Goal: Information Seeking & Learning: Learn about a topic

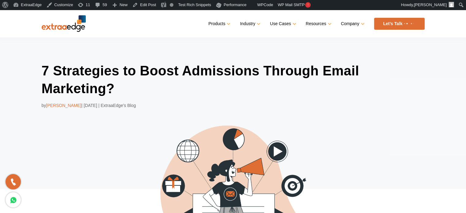
click at [394, 96] on h1 "7 Strategies to Boost Admissions Through Email Marketing?" at bounding box center [233, 79] width 383 height 35
click at [392, 107] on div "by [PERSON_NAME] | [DATE] | ExtraaEdge’s Blog" at bounding box center [233, 105] width 383 height 7
click at [147, 33] on nav "Menu Close Products Education CRM Streamline your entire admissions process on …" at bounding box center [233, 24] width 383 height 28
click at [19, 27] on header "Menu Close Products Education CRM Streamline your entire admissions process on …" at bounding box center [233, 24] width 466 height 28
click at [393, 81] on h1 "7 Strategies to Boost Admissions Through Email Marketing?" at bounding box center [233, 79] width 383 height 35
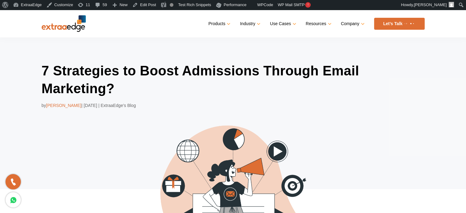
click at [402, 76] on h1 "7 Strategies to Boost Admissions Through Email Marketing?" at bounding box center [233, 79] width 383 height 35
click at [390, 113] on div "7 Strategies to Boost Admissions Through Email Marketing? by Prathmesh Ninghot …" at bounding box center [233, 176] width 383 height 228
click at [25, 77] on div "7 Strategies to Boost Admissions Through Email Marketing? by Prathmesh Ninghot …" at bounding box center [233, 163] width 466 height 252
click at [13, 40] on div "7 Strategies to Boost Admissions Through Email Marketing? by Prathmesh Ninghot …" at bounding box center [233, 163] width 466 height 252
